Goal: Task Accomplishment & Management: Complete application form

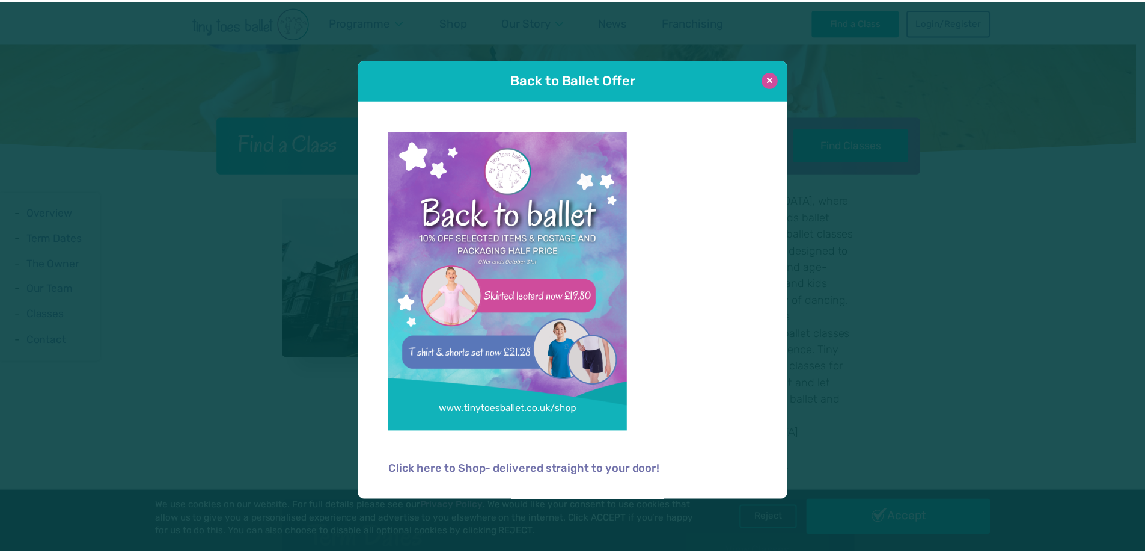
scroll to position [303, 0]
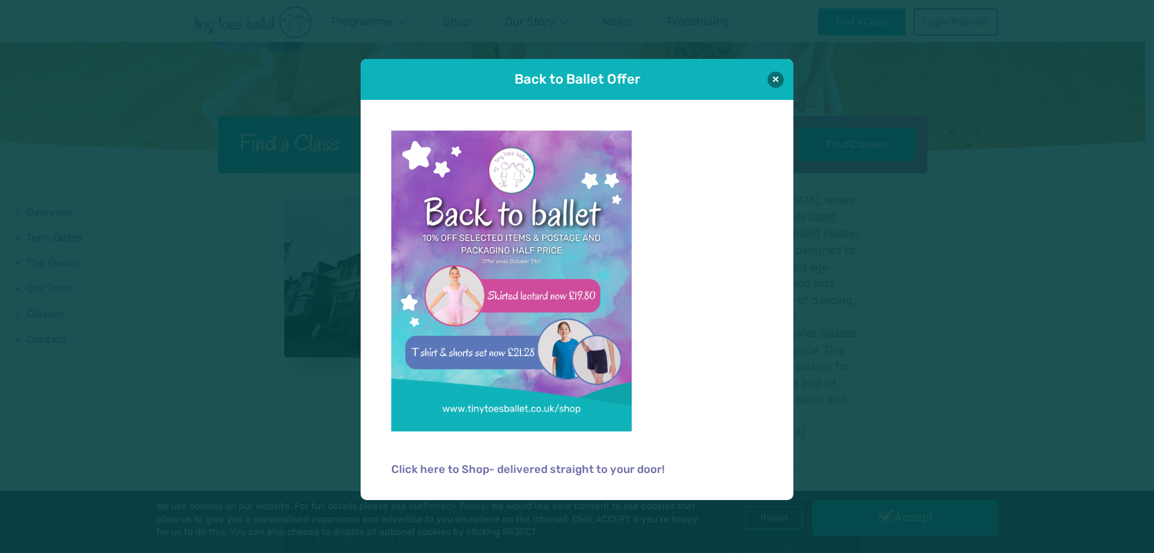
click at [780, 86] on button at bounding box center [776, 80] width 16 height 16
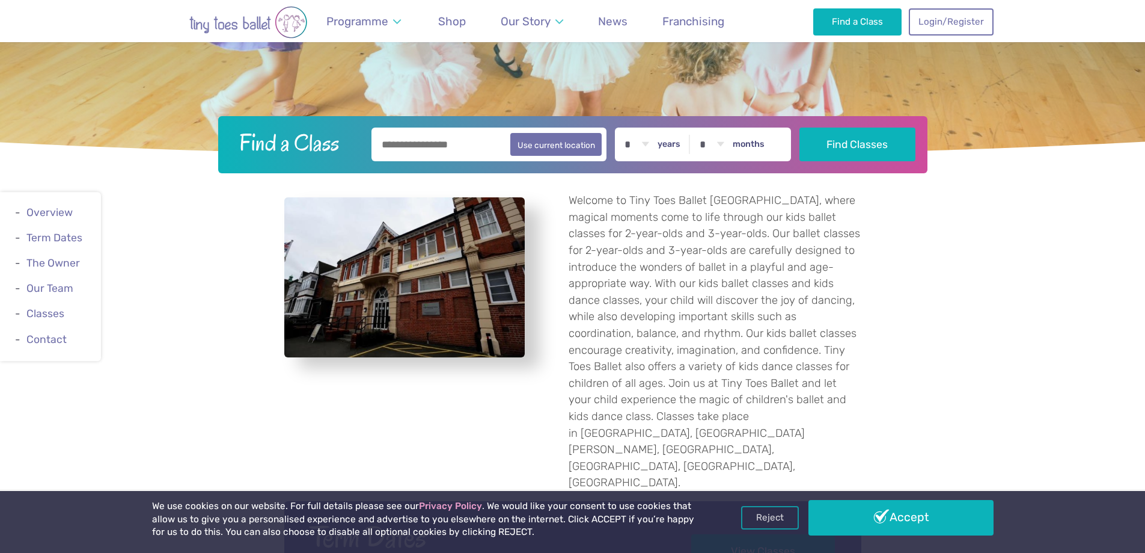
click at [447, 153] on input "text" at bounding box center [490, 144] width 236 height 34
type input "******"
click at [863, 147] on button "Find Classes" at bounding box center [858, 144] width 116 height 34
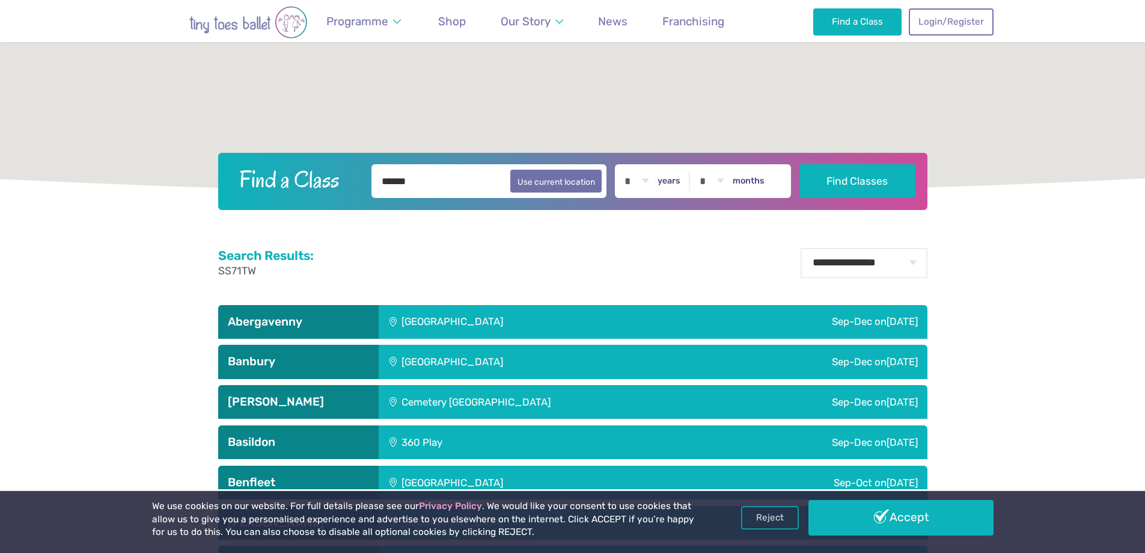
scroll to position [421, 0]
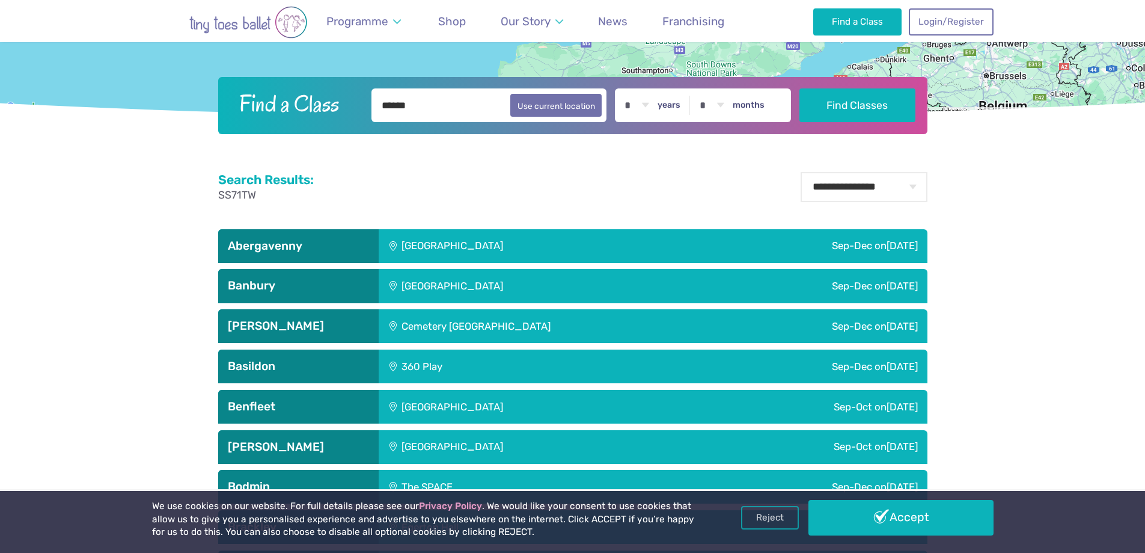
click at [432, 401] on div "[GEOGRAPHIC_DATA]" at bounding box center [534, 407] width 310 height 34
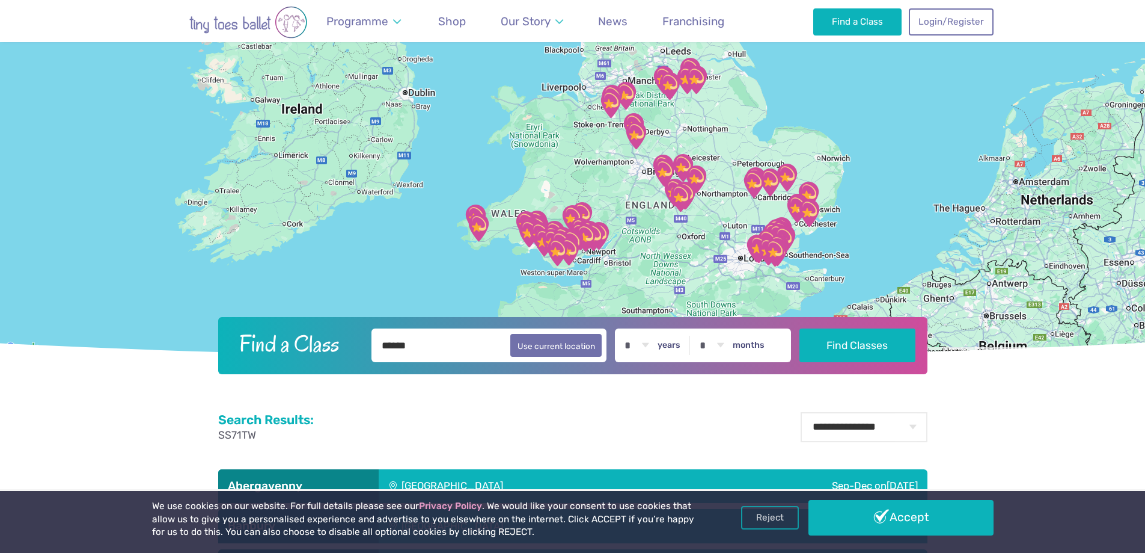
scroll to position [180, 0]
click at [945, 29] on link "Login/Register" at bounding box center [951, 21] width 84 height 26
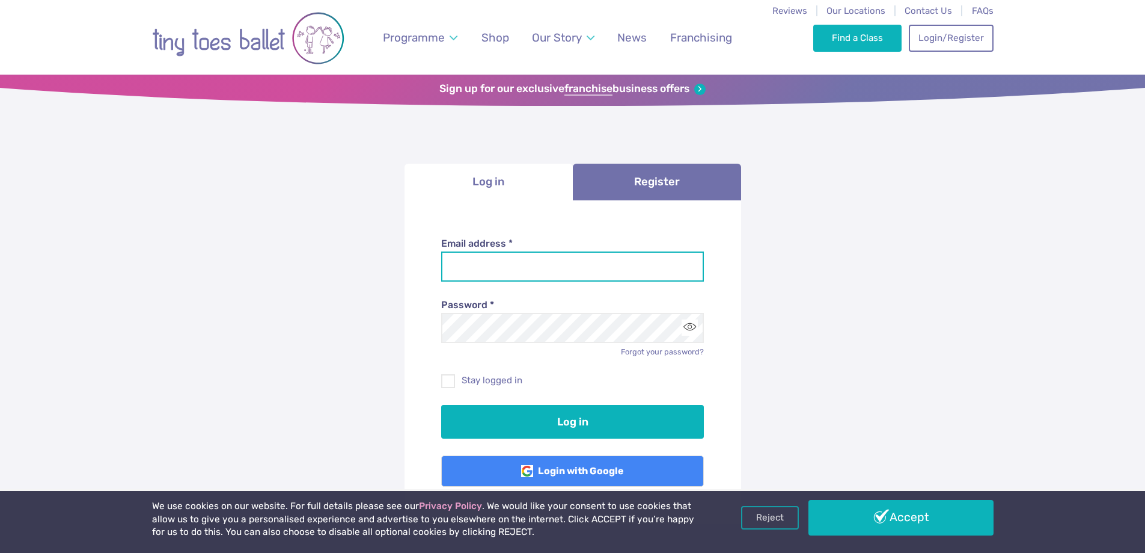
click at [522, 271] on input "Email address *" at bounding box center [572, 266] width 263 height 30
click at [474, 262] on input "Email address *" at bounding box center [572, 266] width 263 height 30
